Goal: Information Seeking & Learning: Learn about a topic

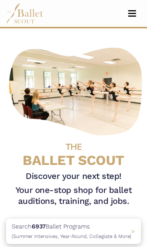
click at [135, 15] on span "Toggle navigation" at bounding box center [132, 15] width 8 height 1
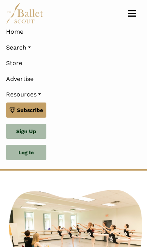
click at [14, 53] on link "Search" at bounding box center [73, 48] width 135 height 16
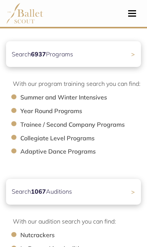
scroll to position [123, 0]
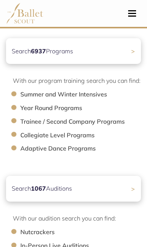
click at [32, 141] on ul "Summer and Winter Intensives Year Round Programs Trainee / Second Company Progr…" at bounding box center [77, 122] width 128 height 64
click at [28, 136] on li "Collegiate Level Programs" at bounding box center [84, 135] width 128 height 10
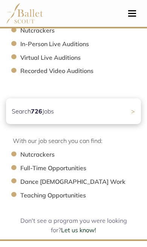
scroll to position [325, 0]
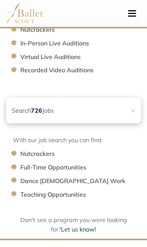
click at [18, 110] on p "Search 726 Jobs" at bounding box center [33, 111] width 42 height 10
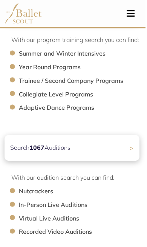
scroll to position [165, 2]
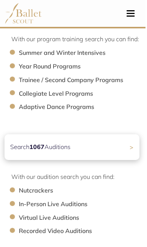
click at [29, 145] on b "1067" at bounding box center [36, 147] width 15 height 8
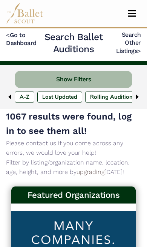
click at [62, 77] on button "Show Filters" at bounding box center [74, 80] width 118 height 18
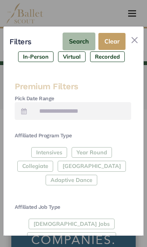
scroll to position [145, 0]
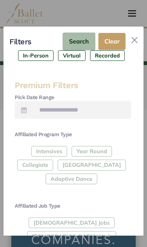
click at [35, 152] on div "Intensives Year Round Collegiate Post High School Adaptive Dance" at bounding box center [73, 166] width 117 height 41
click at [45, 150] on div "Intensives Year Round Collegiate Post High School Adaptive Dance" at bounding box center [73, 166] width 117 height 41
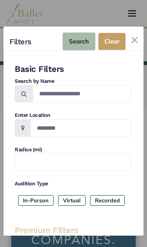
scroll to position [0, 0]
click at [136, 34] on button "Close" at bounding box center [135, 40] width 12 height 12
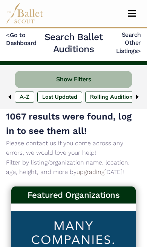
click at [136, 96] on img at bounding box center [137, 97] width 6 height 6
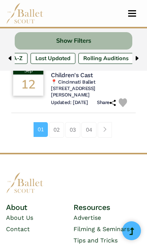
scroll to position [865, 0]
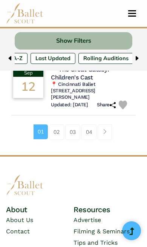
click at [58, 126] on link "02" at bounding box center [56, 131] width 15 height 15
click at [38, 39] on button "Show Filters" at bounding box center [74, 41] width 118 height 18
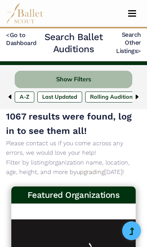
click at [42, 76] on button "Show Filters" at bounding box center [74, 80] width 118 height 18
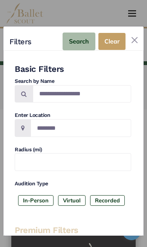
click at [132, 34] on button "Close" at bounding box center [135, 40] width 12 height 12
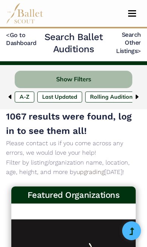
click at [10, 99] on img at bounding box center [10, 97] width 6 height 6
click at [4, 36] on div "< Go to Dashboard Search Ballet Auditions Search Other Listings >" at bounding box center [73, 44] width 147 height 27
click at [8, 44] on link "< Go to Dashboard" at bounding box center [21, 38] width 31 height 15
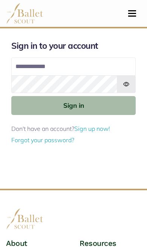
click at [26, 68] on input "Email address" at bounding box center [73, 66] width 125 height 18
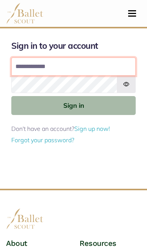
type input "**********"
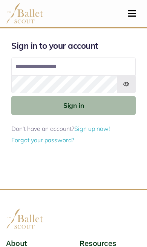
click at [74, 105] on button "Sign in" at bounding box center [73, 105] width 125 height 19
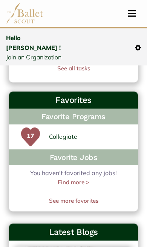
scroll to position [375, 0]
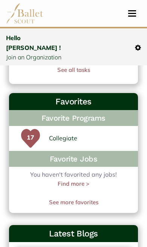
click at [32, 133] on p "17" at bounding box center [30, 142] width 19 height 19
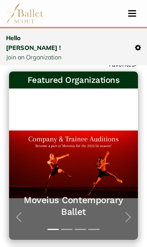
scroll to position [0, 0]
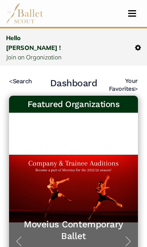
click at [130, 17] on button "Toggle navigation" at bounding box center [133, 13] width 18 height 7
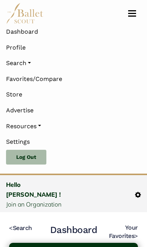
click at [17, 63] on link "Search" at bounding box center [73, 63] width 135 height 16
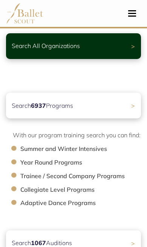
scroll to position [68, 0]
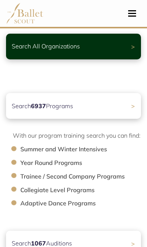
click at [51, 189] on li "Collegiate Level Programs" at bounding box center [84, 190] width 128 height 10
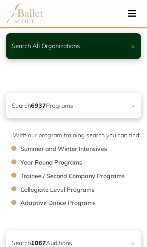
click at [29, 104] on p "Search 6937 Programs" at bounding box center [43, 106] width 62 height 10
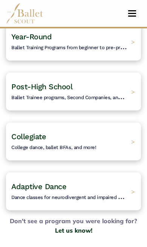
scroll to position [145, 0]
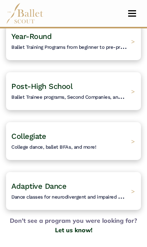
click at [45, 145] on span "College dance, ballet BFAs, and more!" at bounding box center [53, 147] width 85 height 6
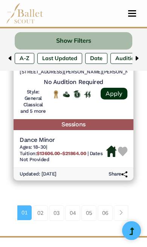
scroll to position [2196, 0]
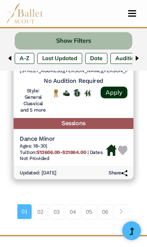
click at [40, 204] on link "02" at bounding box center [40, 211] width 15 height 15
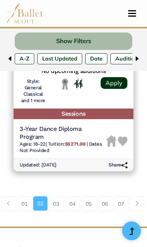
scroll to position [2231, 0]
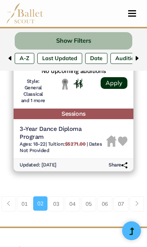
click at [53, 196] on link "03" at bounding box center [56, 203] width 15 height 15
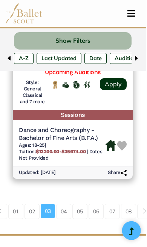
scroll to position [2264, 1]
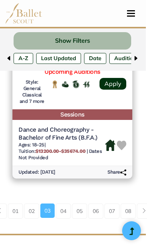
click at [61, 203] on link "04" at bounding box center [63, 210] width 15 height 15
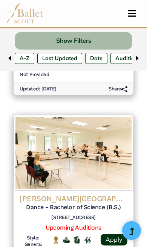
scroll to position [1147, 0]
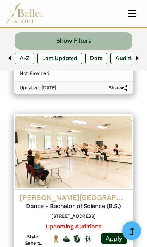
click at [63, 202] on h5 "Dance - Bachelor of Science (B.S.)" at bounding box center [74, 206] width 108 height 8
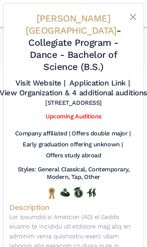
scroll to position [0, 0]
click at [130, 20] on button "Close" at bounding box center [133, 16] width 9 height 9
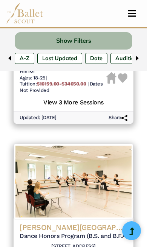
scroll to position [893, 0]
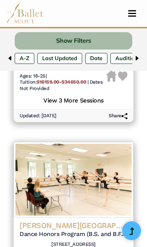
click at [87, 230] on h5 "Dance Honors Program (B.S. and B.F.A. degrees)" at bounding box center [74, 234] width 108 height 8
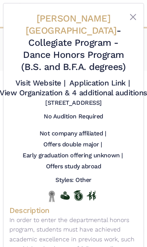
scroll to position [0, 0]
click at [132, 18] on button "Close" at bounding box center [133, 16] width 9 height 9
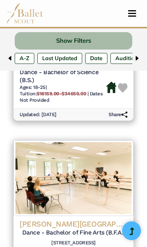
scroll to position [1383, 0]
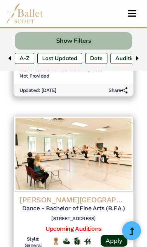
click at [103, 195] on h4 "Wayne State University" at bounding box center [74, 200] width 108 height 10
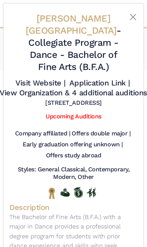
scroll to position [0, 0]
click at [135, 18] on button "Close" at bounding box center [133, 16] width 9 height 9
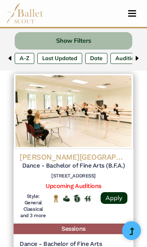
scroll to position [1427, 0]
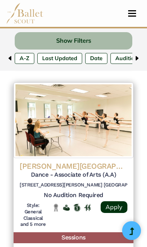
scroll to position [2117, 0]
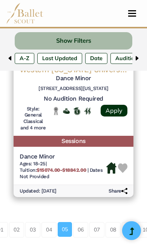
scroll to position [2177, 0]
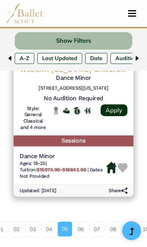
click at [78, 221] on link "06" at bounding box center [80, 228] width 15 height 15
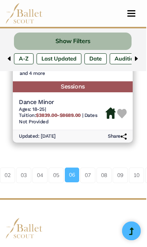
scroll to position [2255, 1]
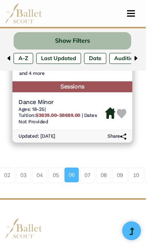
click at [91, 167] on link "07" at bounding box center [87, 174] width 15 height 15
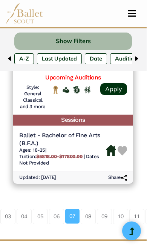
scroll to position [2237, 0]
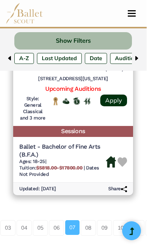
click at [88, 220] on link "08" at bounding box center [88, 227] width 15 height 15
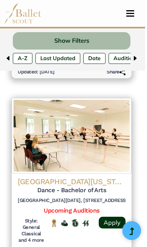
scroll to position [1420, 2]
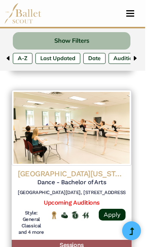
click at [68, 169] on h4 "University of Wisconsin - Stevens Point" at bounding box center [72, 174] width 108 height 10
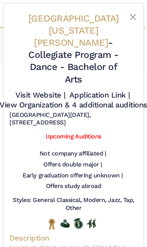
click at [135, 18] on button "Close" at bounding box center [133, 16] width 9 height 9
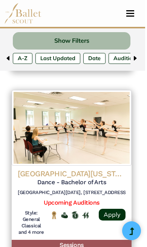
click at [134, 16] on span "Toggle navigation" at bounding box center [131, 15] width 8 height 1
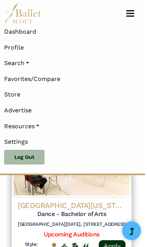
scroll to position [1535, 2]
click at [130, 107] on link "Advertise" at bounding box center [71, 110] width 135 height 16
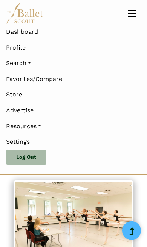
scroll to position [1247, 0]
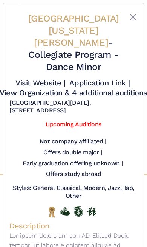
scroll to position [0, 0]
click at [136, 14] on button "Close" at bounding box center [133, 16] width 9 height 9
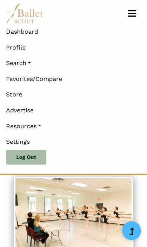
scroll to position [1712, 0]
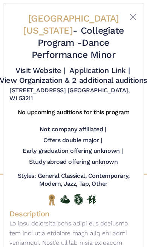
click at [135, 14] on button "Close" at bounding box center [133, 16] width 9 height 9
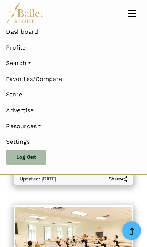
scroll to position [2144, 0]
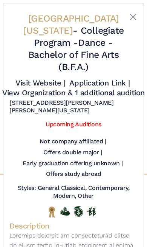
scroll to position [0, 0]
click at [133, 21] on button "Close" at bounding box center [133, 16] width 9 height 9
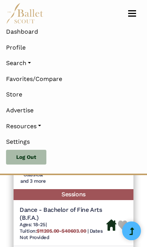
scroll to position [2310, 0]
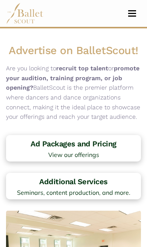
click at [134, 11] on button "Toggle navigation" at bounding box center [133, 13] width 18 height 7
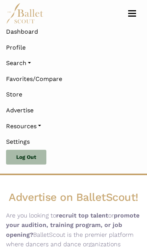
click at [119, 95] on link "Store" at bounding box center [73, 95] width 135 height 16
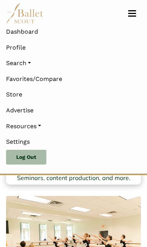
scroll to position [183, 0]
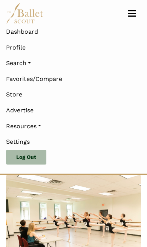
click at [86, 115] on link "Advertise" at bounding box center [73, 110] width 135 height 16
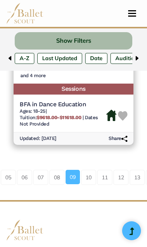
scroll to position [2253, 0]
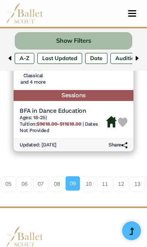
click at [92, 176] on link "10" at bounding box center [88, 183] width 15 height 15
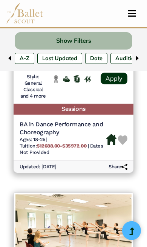
scroll to position [1759, 0]
